Goal: Contribute content: Add original content to the website for others to see

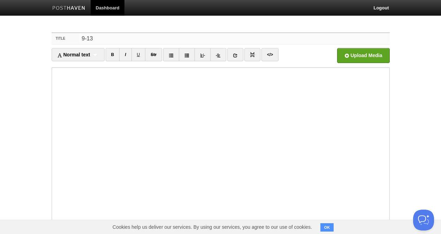
click at [131, 36] on input "9-13" at bounding box center [235, 38] width 310 height 11
type input "[DATE]"
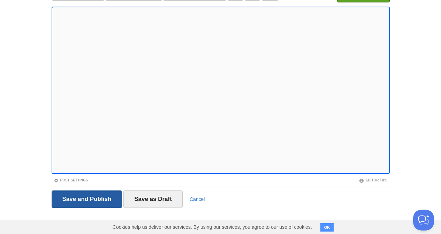
scroll to position [60, 0]
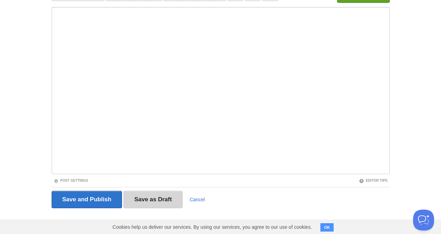
click at [133, 195] on input "Save as Draft" at bounding box center [152, 199] width 59 height 17
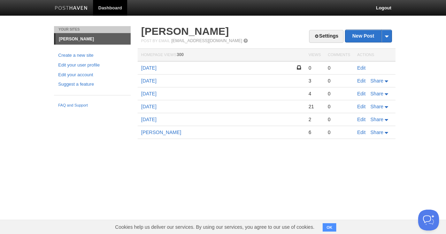
click at [146, 65] on td "[DATE]" at bounding box center [221, 67] width 167 height 13
click at [151, 67] on link "[DATE]" at bounding box center [148, 68] width 15 height 6
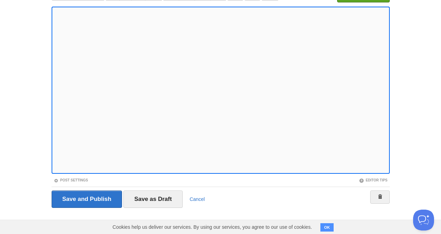
scroll to position [60, 0]
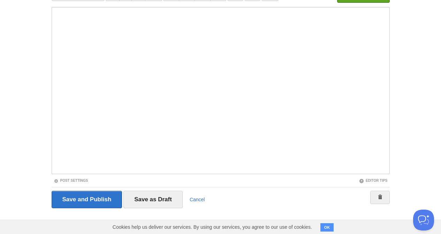
click at [331, 228] on button "OK" at bounding box center [328, 228] width 14 height 8
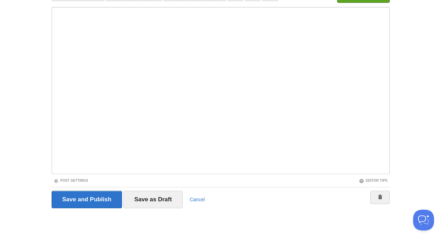
click at [329, 230] on div "Title 9-13-25 Normal text Normal text Heading 1 Heading 2 Heading 3 B I U Str ×…" at bounding box center [220, 100] width 349 height 269
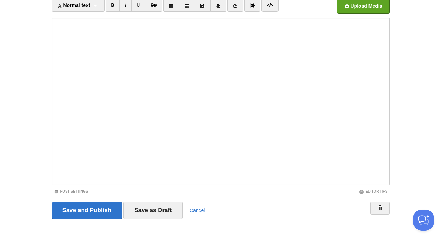
scroll to position [40, 0]
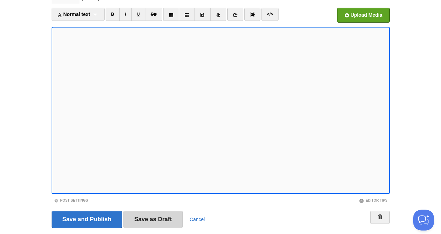
click at [136, 214] on input "Save as Draft" at bounding box center [152, 219] width 59 height 17
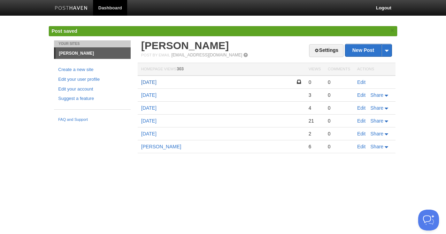
click at [151, 81] on link "[DATE]" at bounding box center [148, 83] width 15 height 6
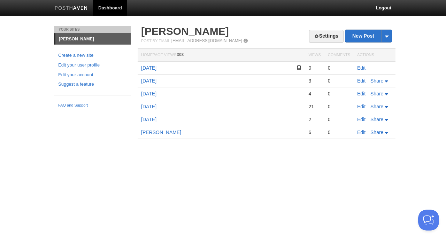
click at [32, 2] on div "Dashboard Logout" at bounding box center [223, 8] width 446 height 16
click at [149, 69] on link "[DATE]" at bounding box center [148, 68] width 15 height 6
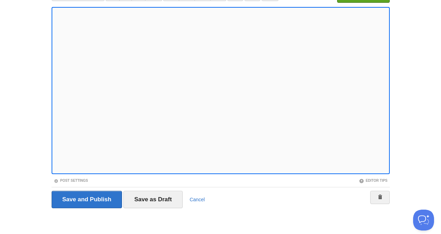
scroll to position [54, 0]
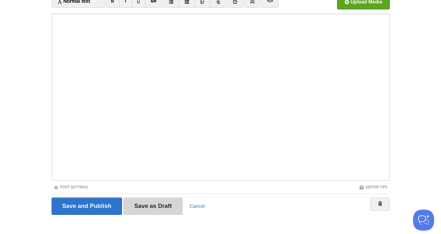
click at [149, 212] on input "Save as Draft" at bounding box center [152, 206] width 59 height 17
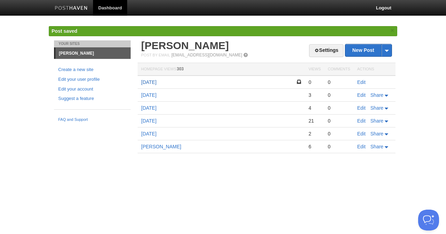
click at [156, 81] on link "[DATE]" at bounding box center [148, 83] width 15 height 6
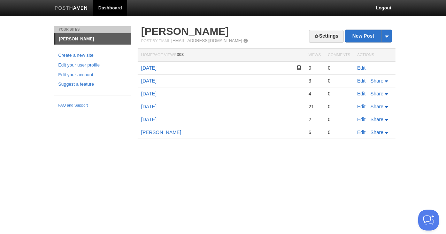
click at [174, 3] on nav "Dashboard Logout" at bounding box center [223, 8] width 349 height 16
click at [153, 68] on link "[DATE]" at bounding box center [148, 68] width 15 height 6
click at [150, 67] on link "[DATE]" at bounding box center [148, 68] width 15 height 6
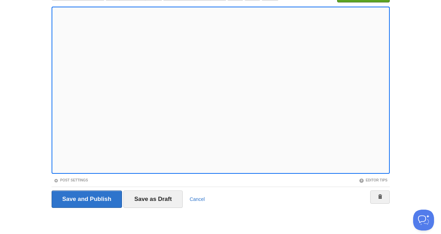
scroll to position [60, 0]
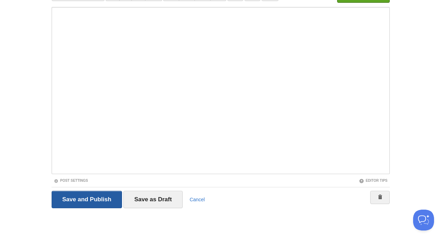
click at [102, 197] on input "Save and Publish" at bounding box center [87, 199] width 71 height 17
